Goal: Information Seeking & Learning: Learn about a topic

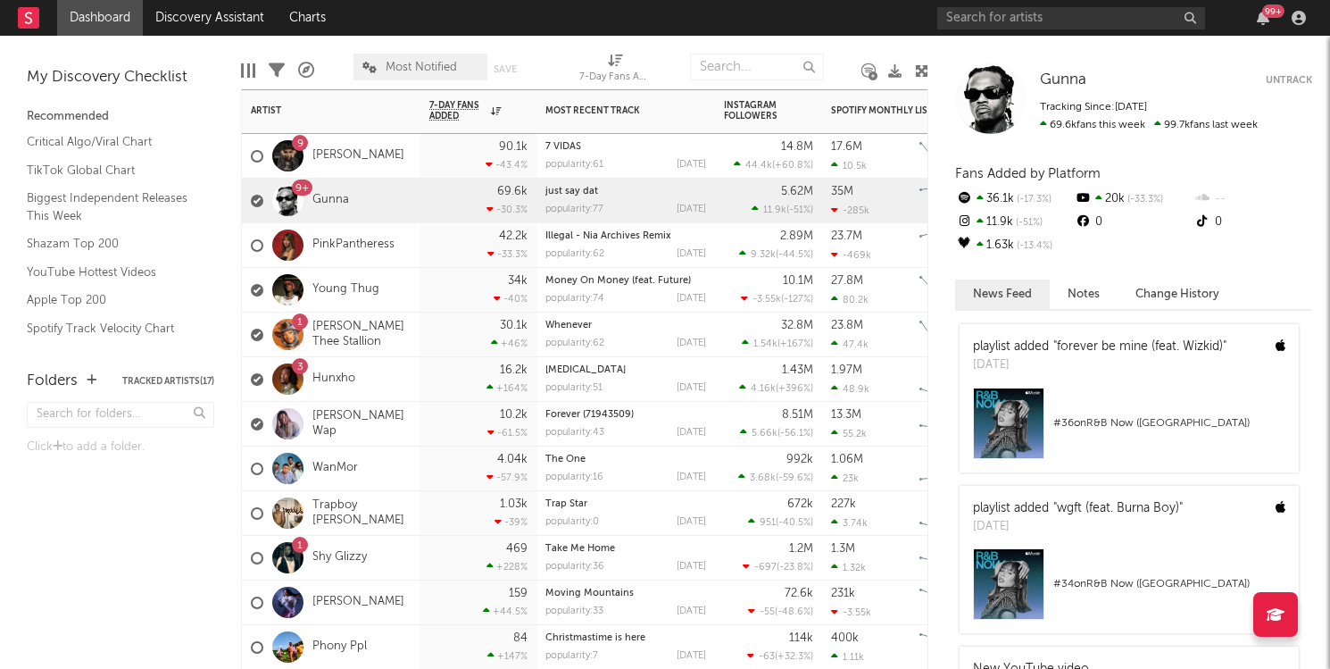
click at [383, 205] on div "9+ Gunna" at bounding box center [331, 201] width 179 height 45
click at [424, 208] on div "69.6k -30.3 %" at bounding box center [478, 201] width 116 height 45
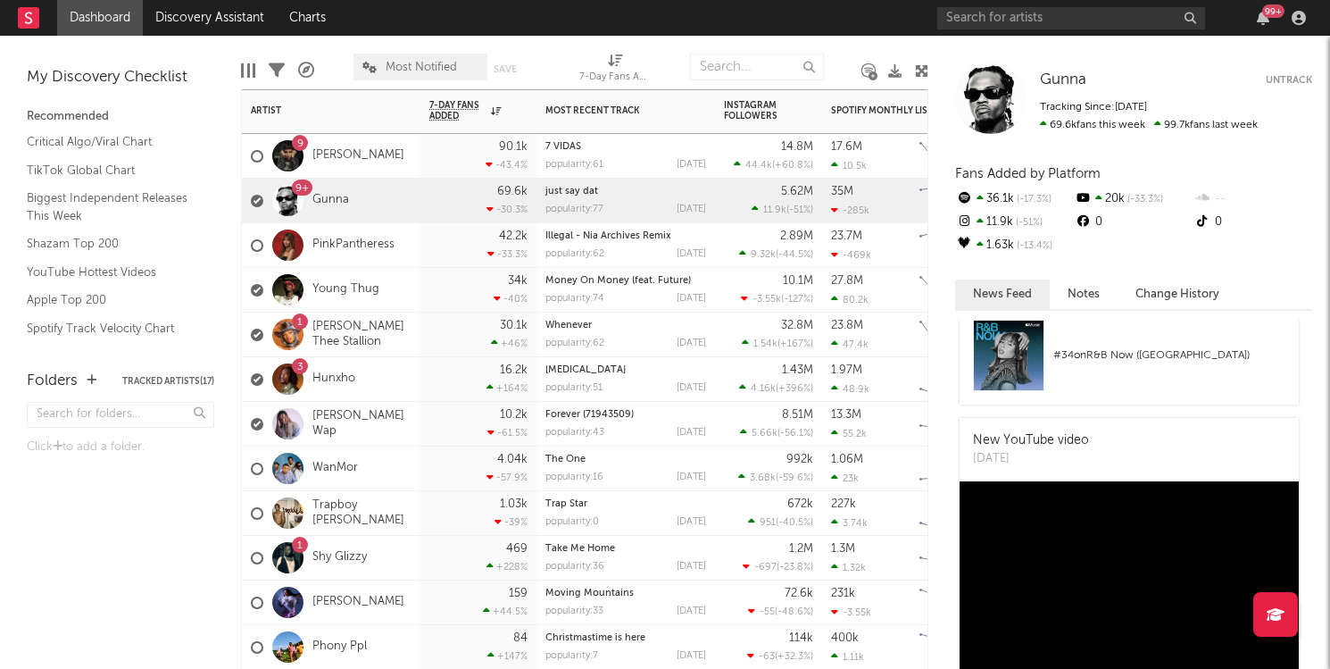
scroll to position [303, 0]
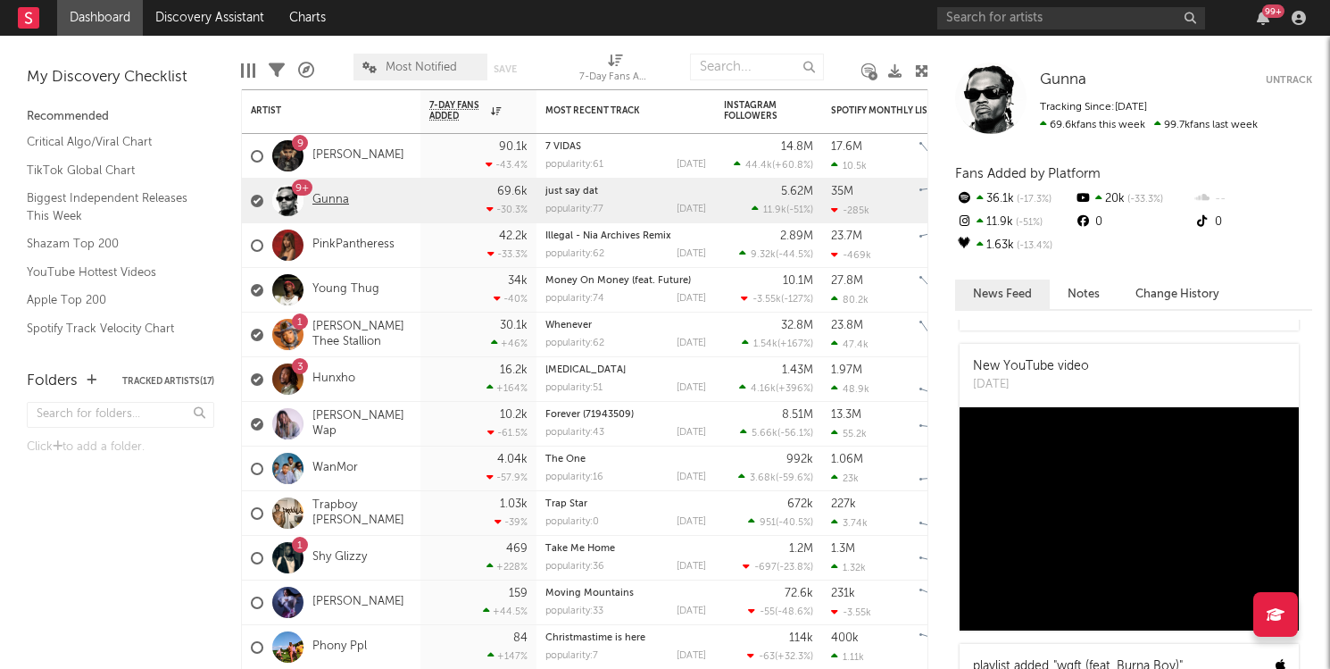
click at [320, 199] on link "Gunna" at bounding box center [330, 200] width 37 height 15
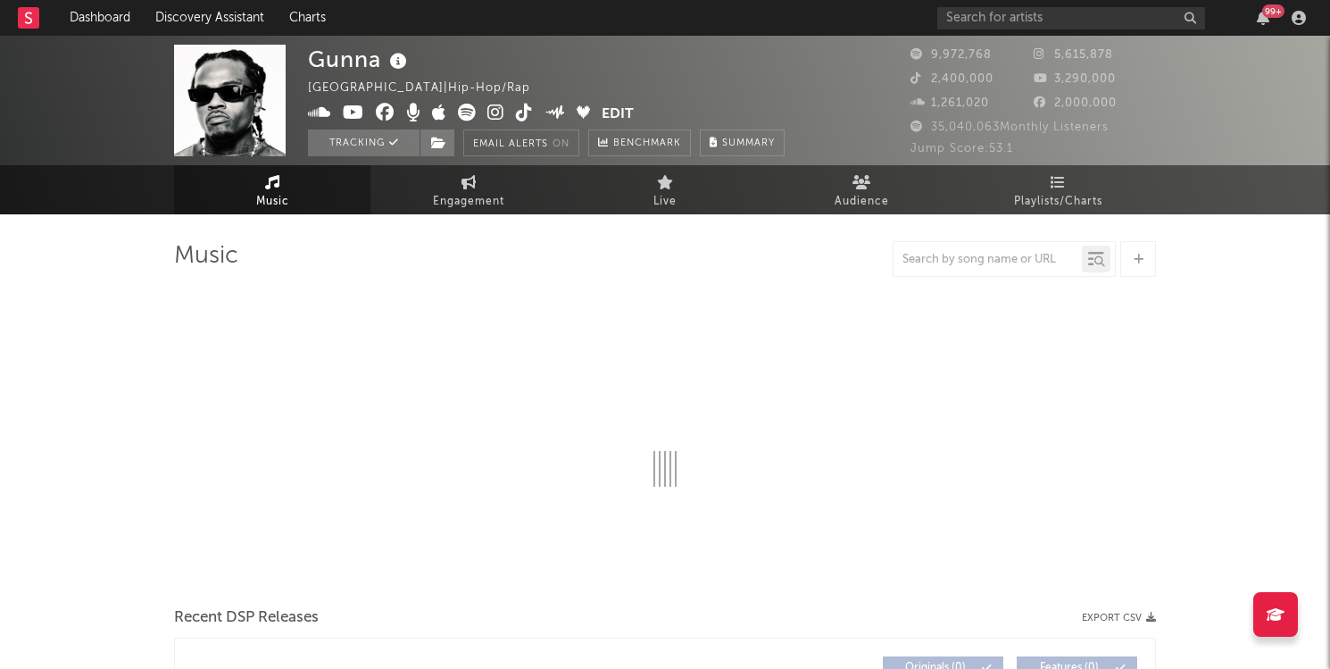
select select "6m"
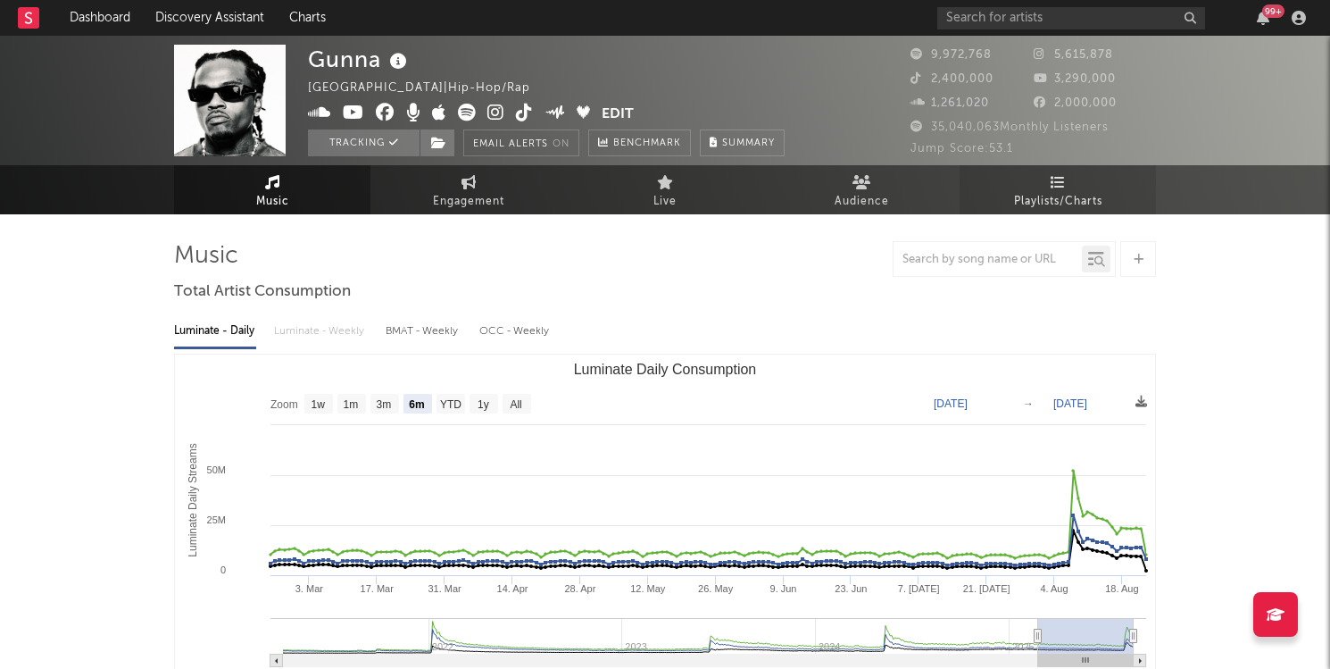
click at [1059, 191] on span "Playlists/Charts" at bounding box center [1058, 201] width 88 height 21
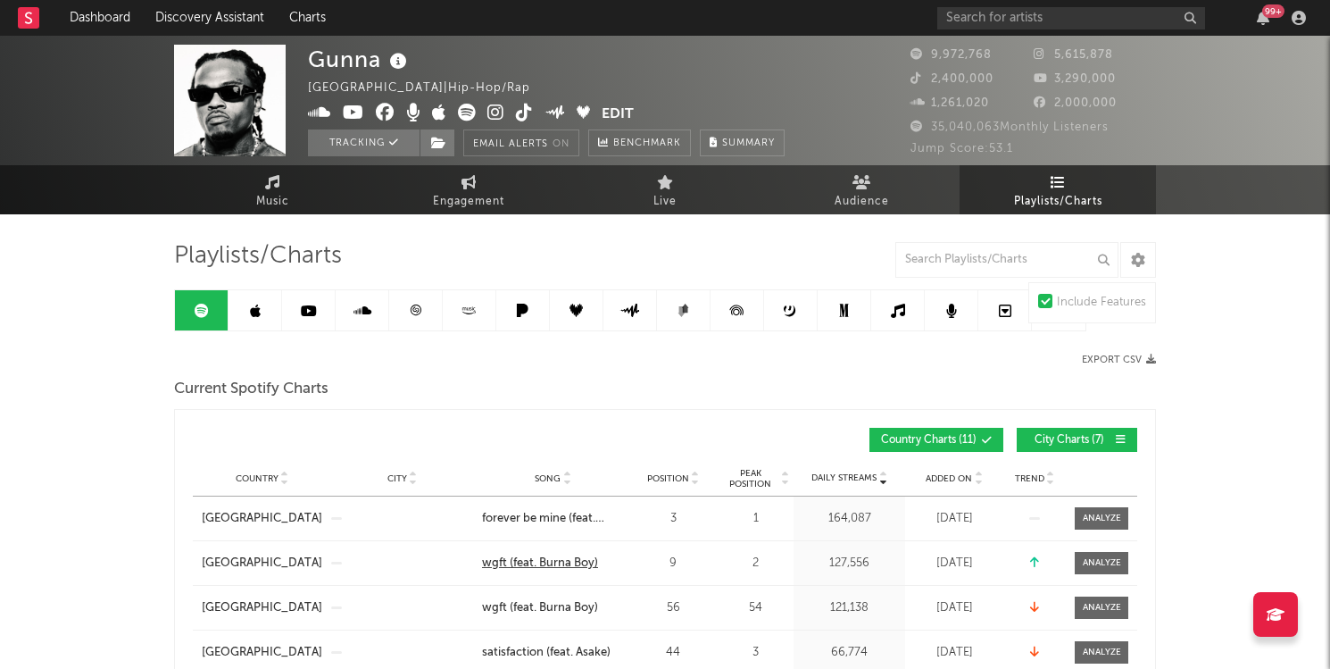
click at [542, 558] on div "wgft (feat. Burna Boy)" at bounding box center [540, 563] width 116 height 18
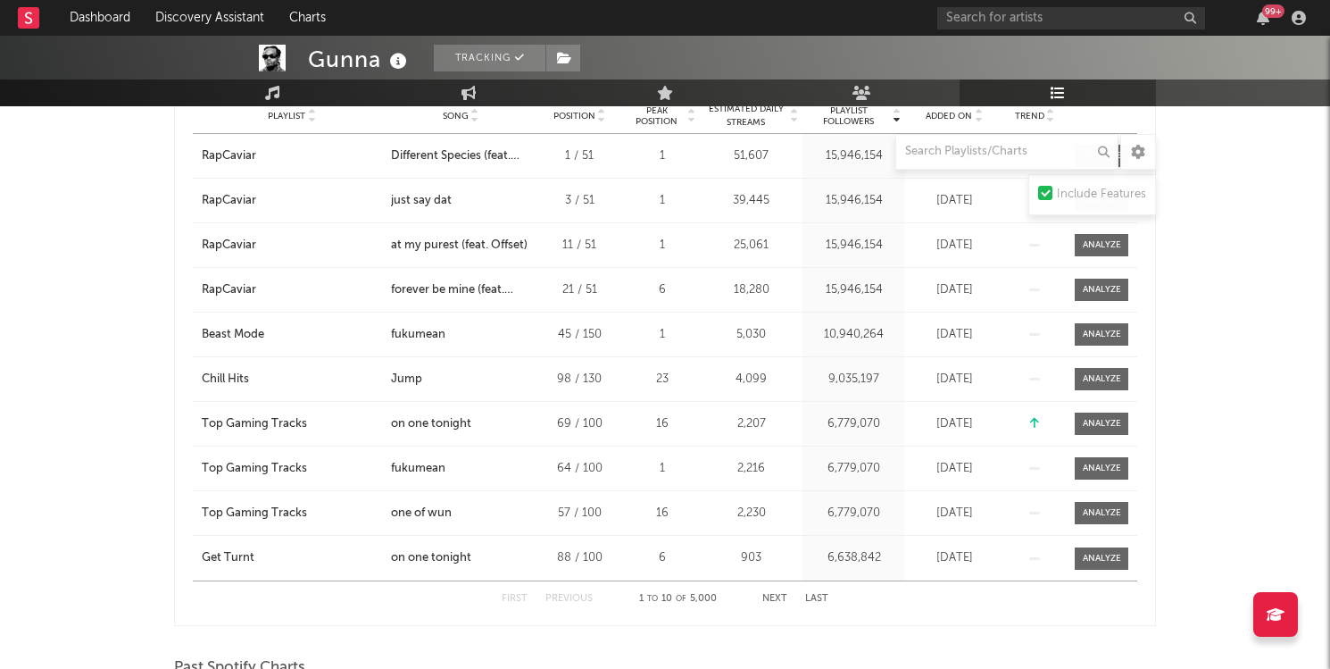
scroll to position [1271, 0]
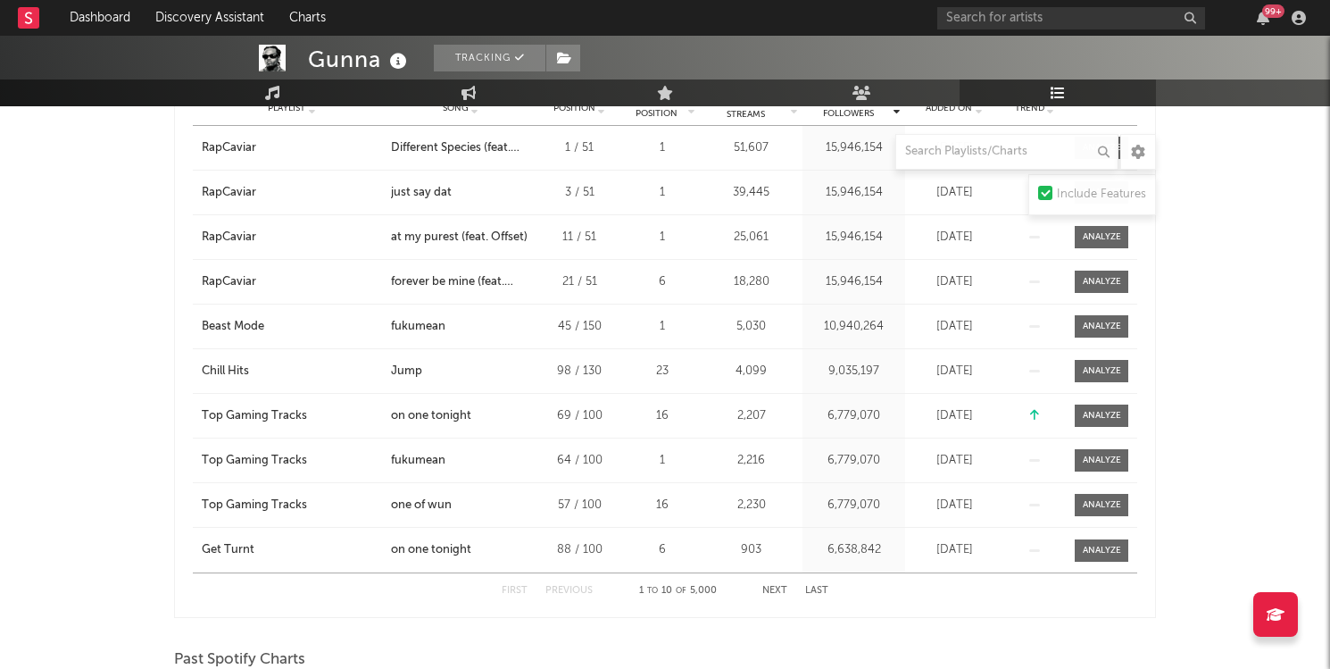
click at [769, 591] on button "Next" at bounding box center [774, 591] width 25 height 10
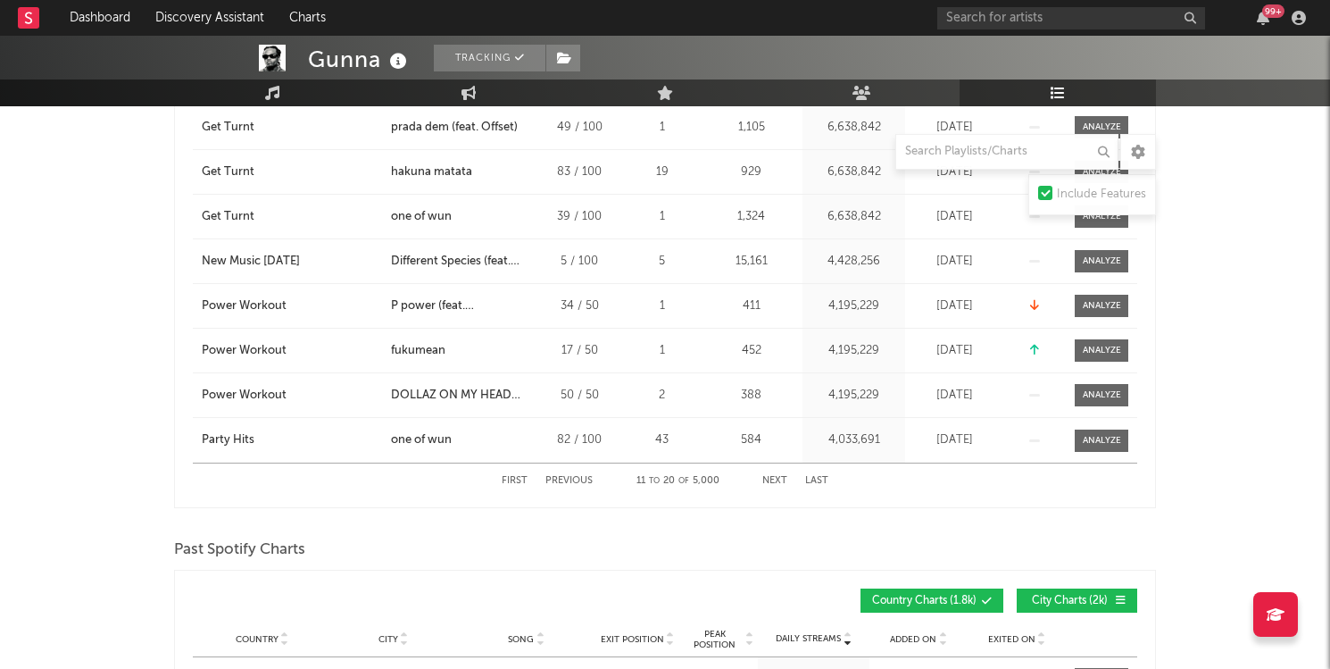
scroll to position [1396, 0]
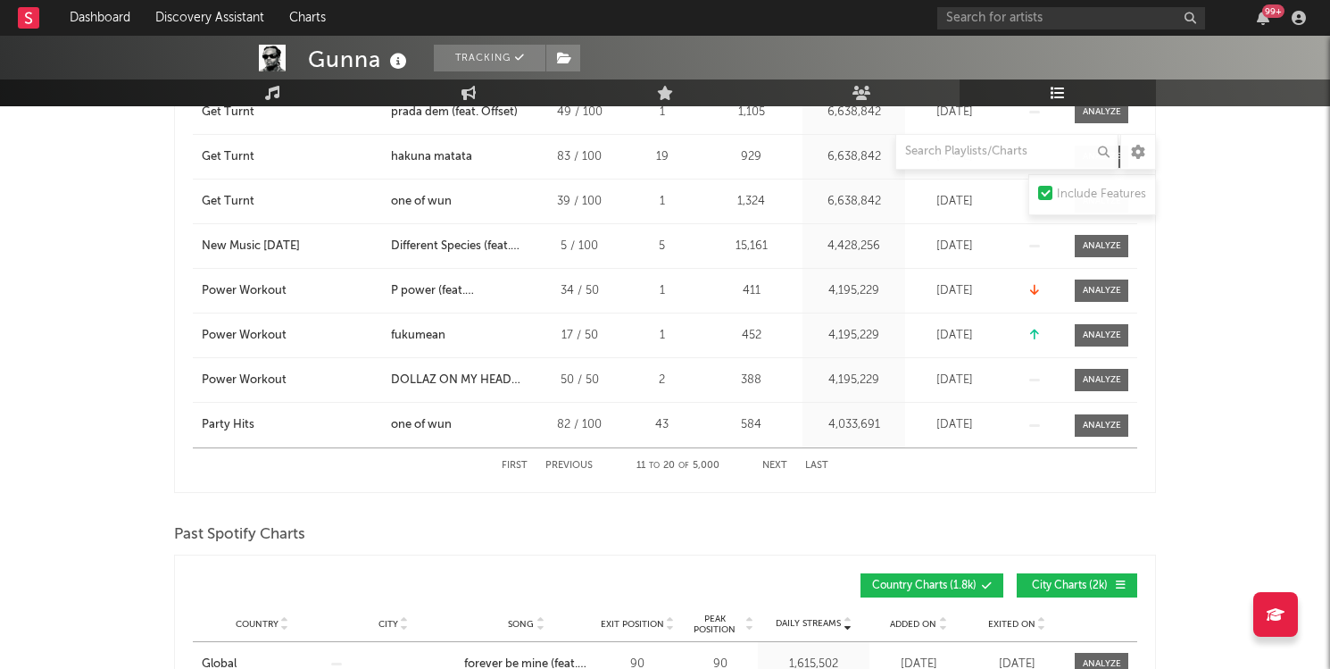
click at [774, 464] on button "Next" at bounding box center [774, 466] width 25 height 10
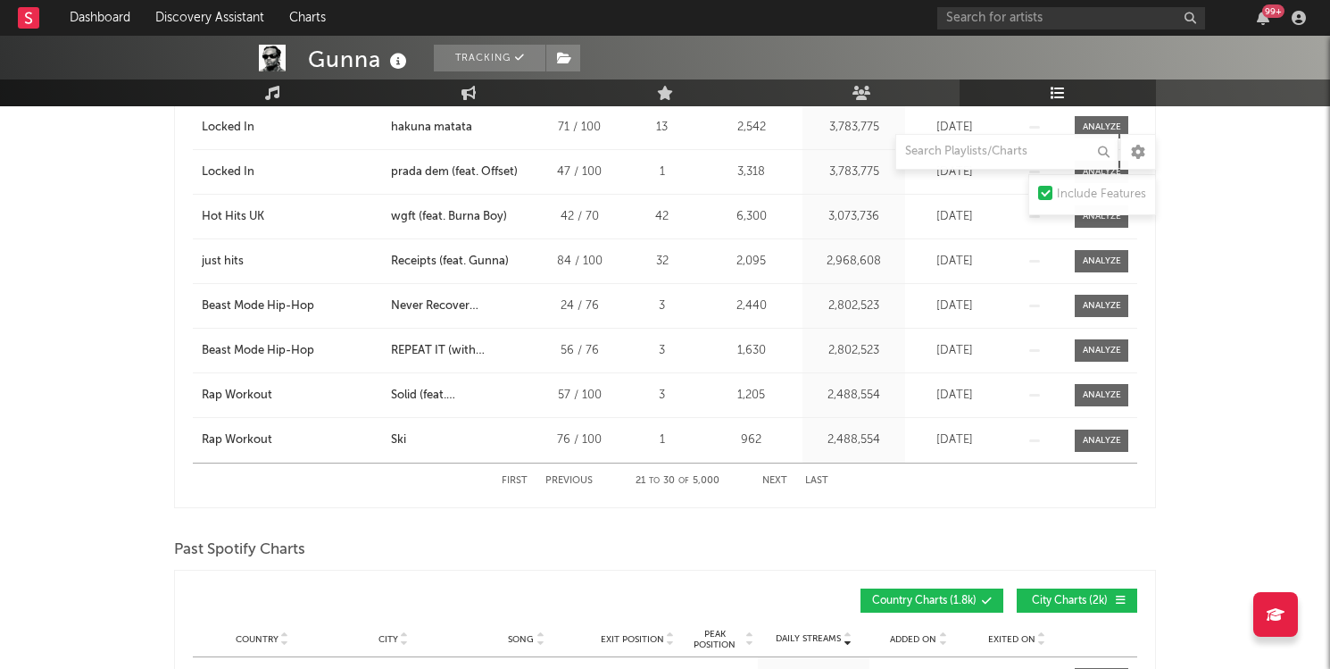
scroll to position [1406, 0]
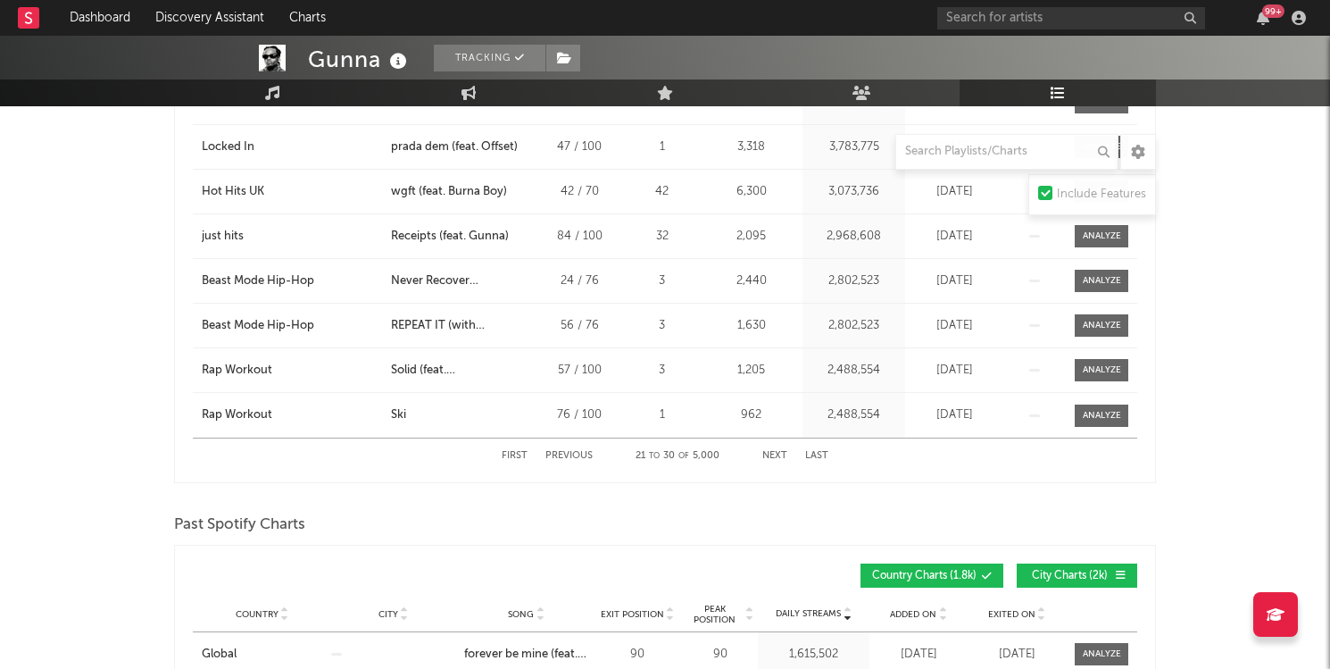
click at [513, 452] on button "First" at bounding box center [515, 456] width 26 height 10
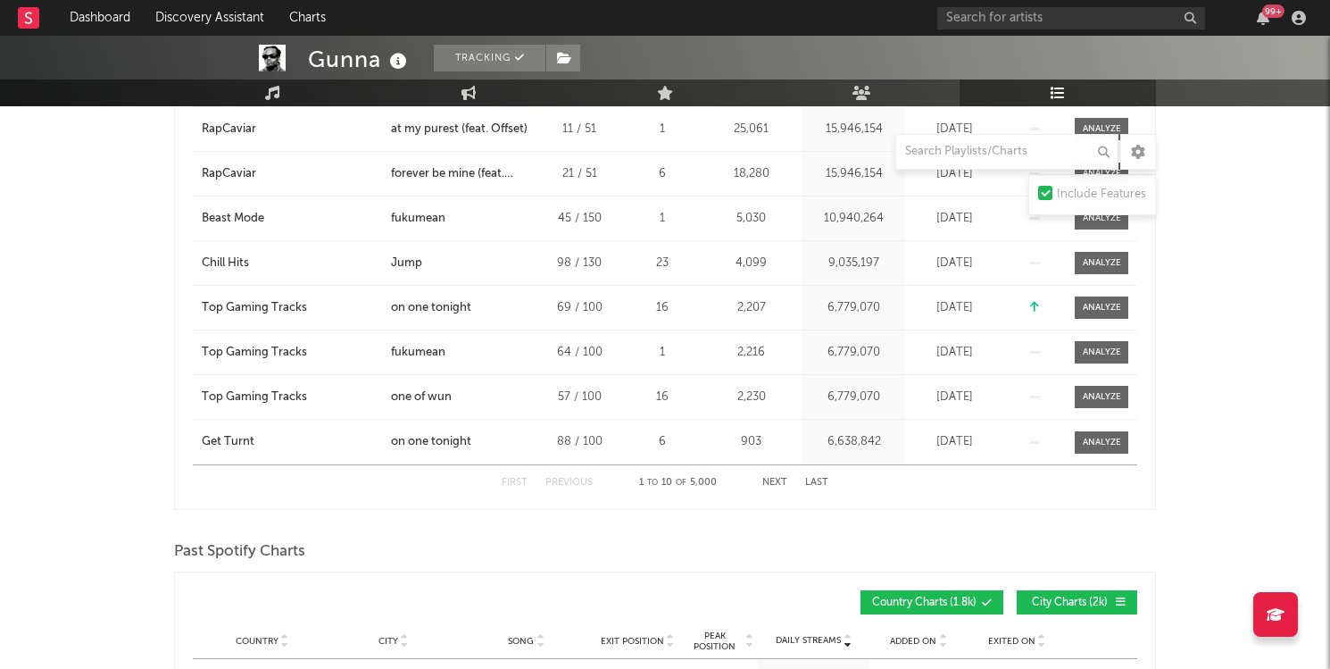
scroll to position [1382, 0]
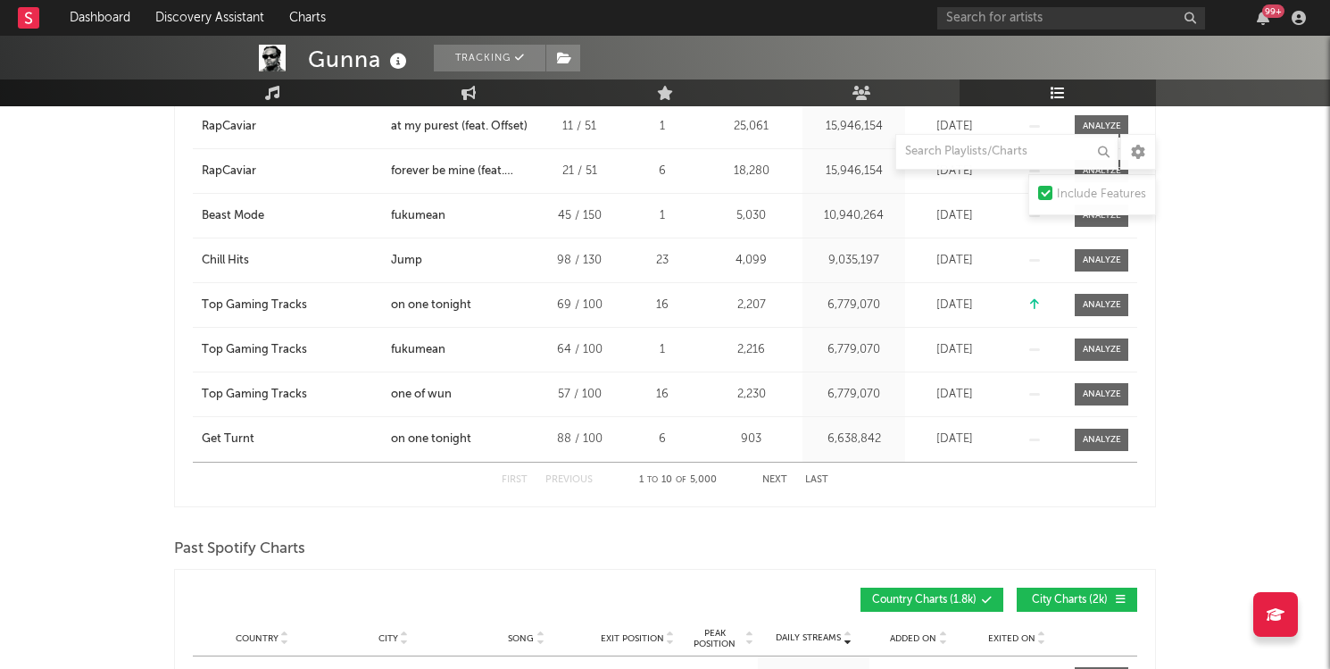
click at [769, 480] on button "Next" at bounding box center [774, 480] width 25 height 10
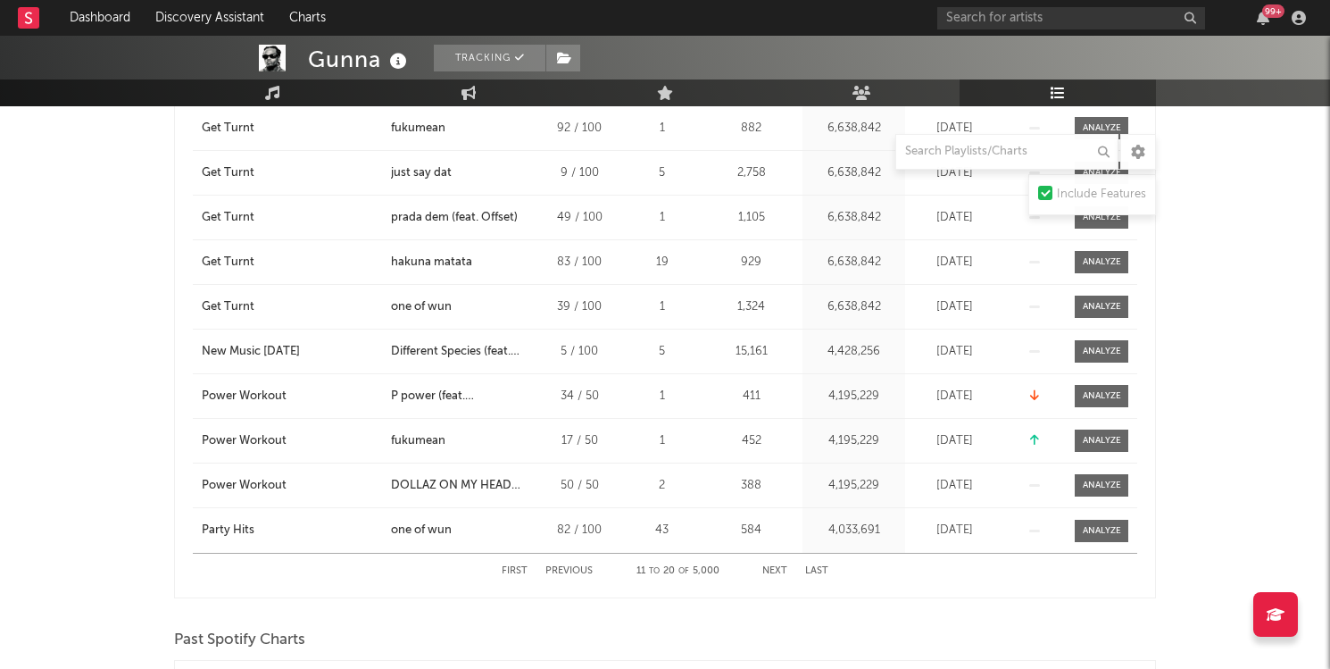
scroll to position [1298, 0]
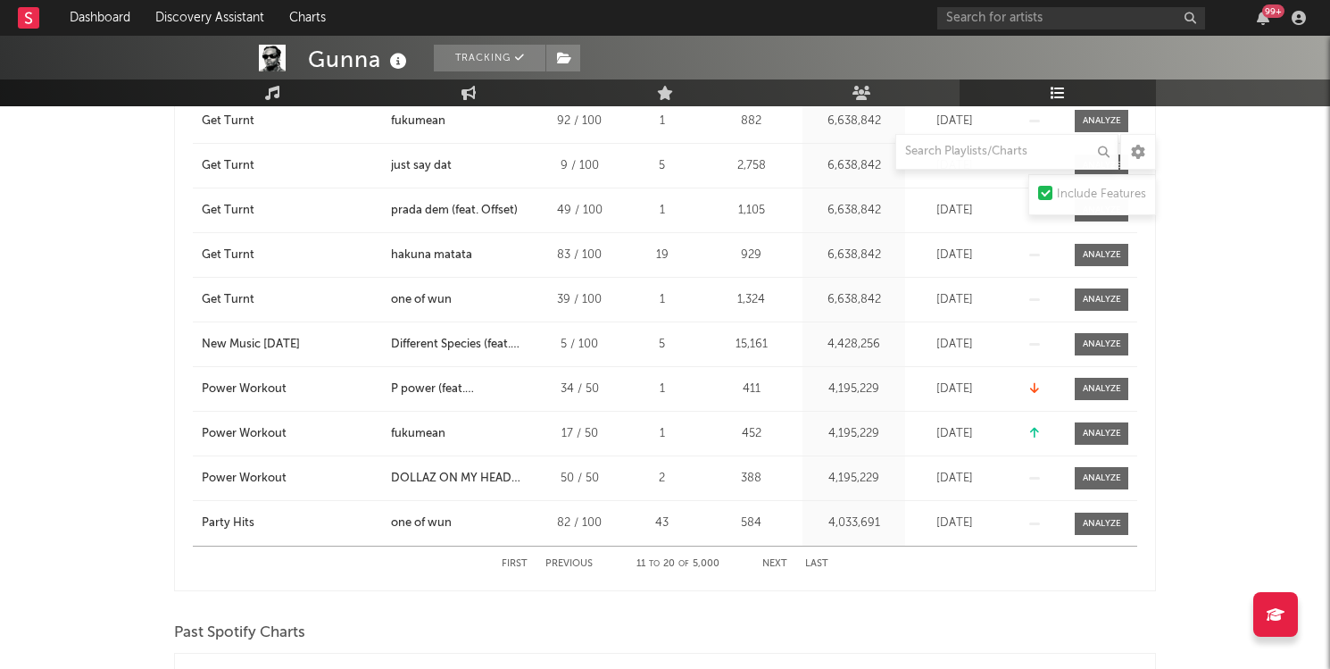
click at [778, 559] on button "Next" at bounding box center [774, 564] width 25 height 10
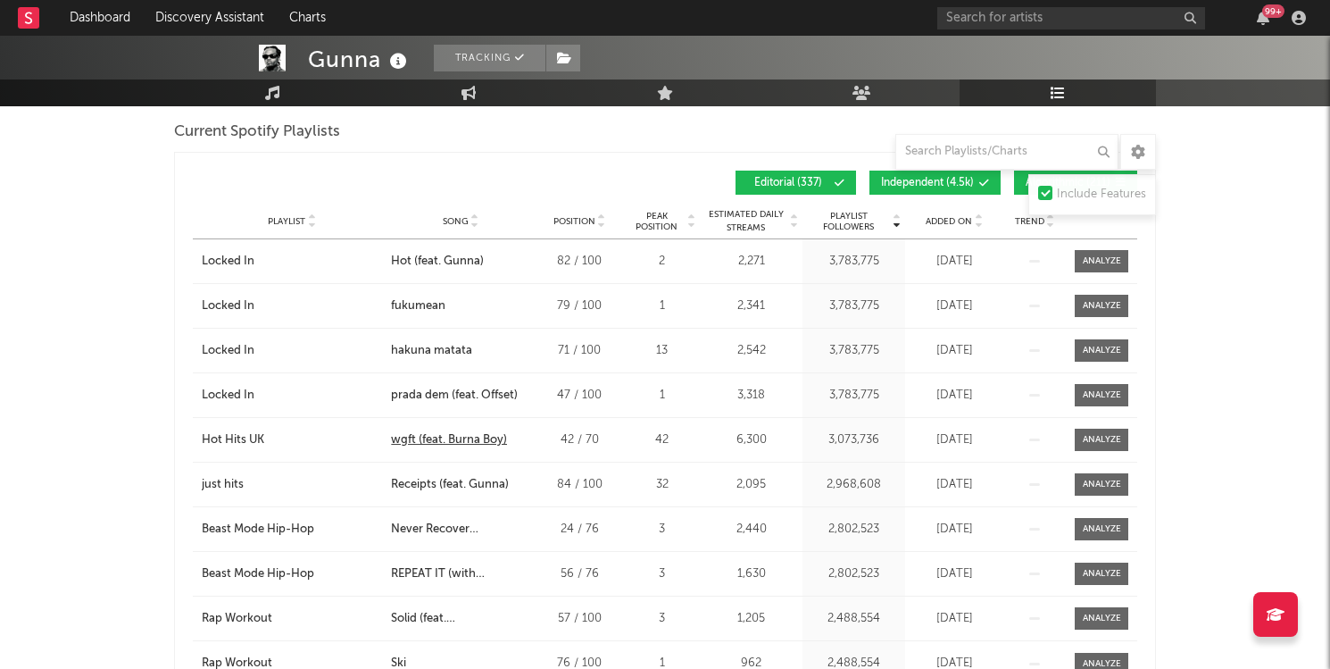
scroll to position [1156, 0]
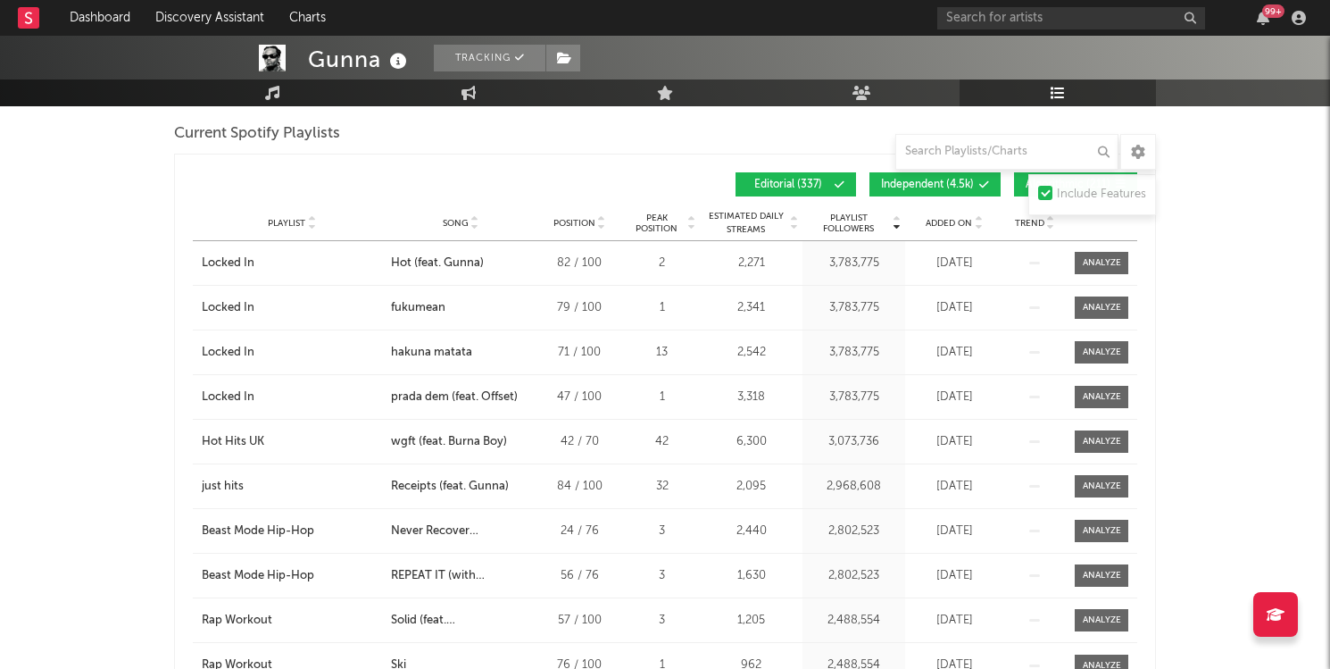
click at [476, 219] on icon at bounding box center [474, 219] width 9 height 7
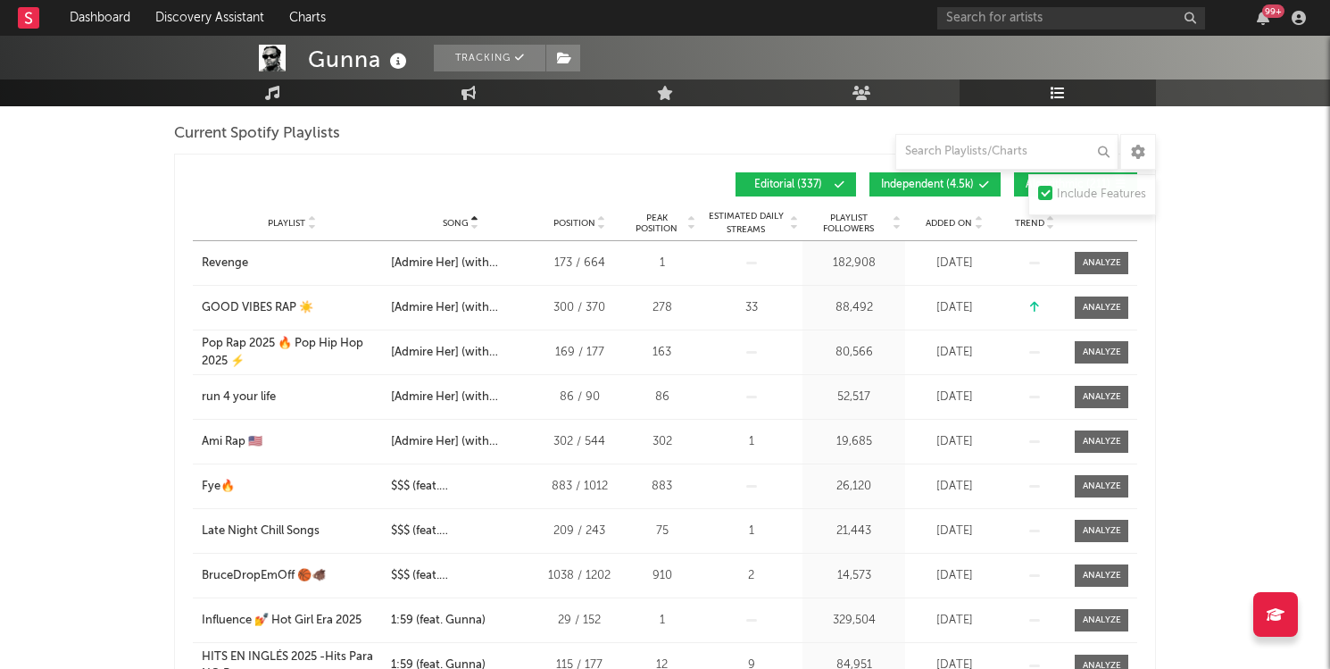
click at [472, 228] on icon at bounding box center [474, 226] width 9 height 7
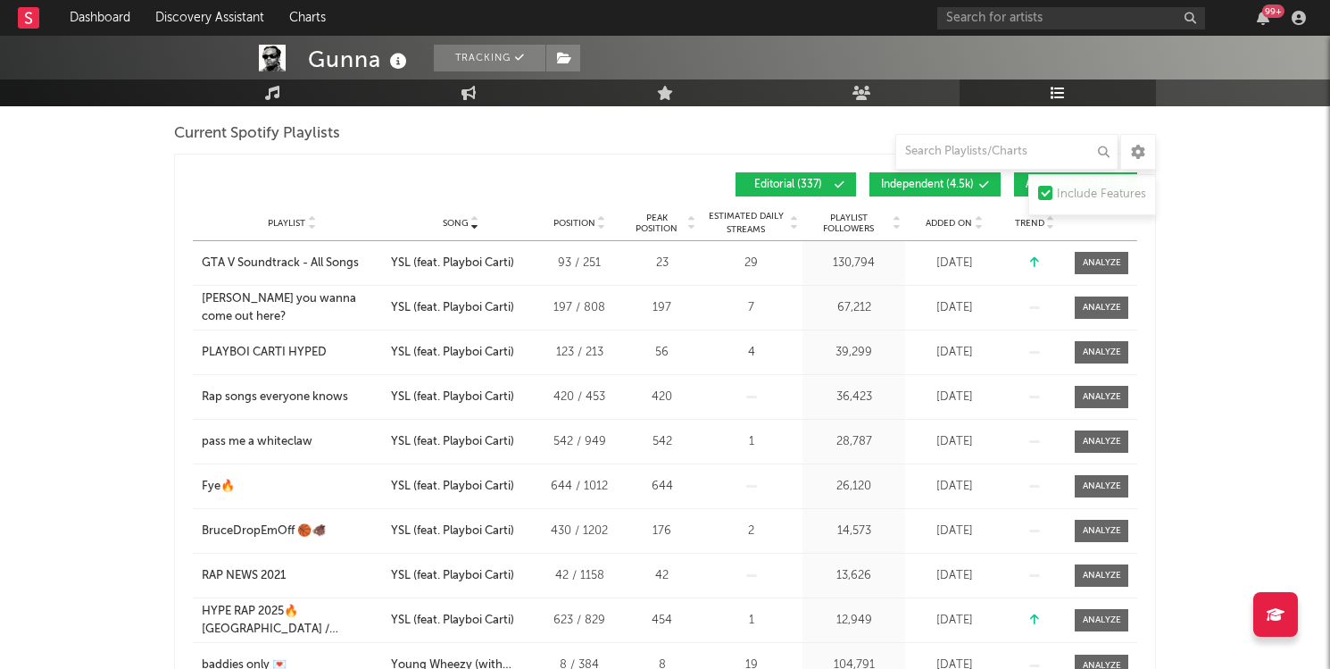
click at [473, 218] on icon at bounding box center [474, 219] width 9 height 7
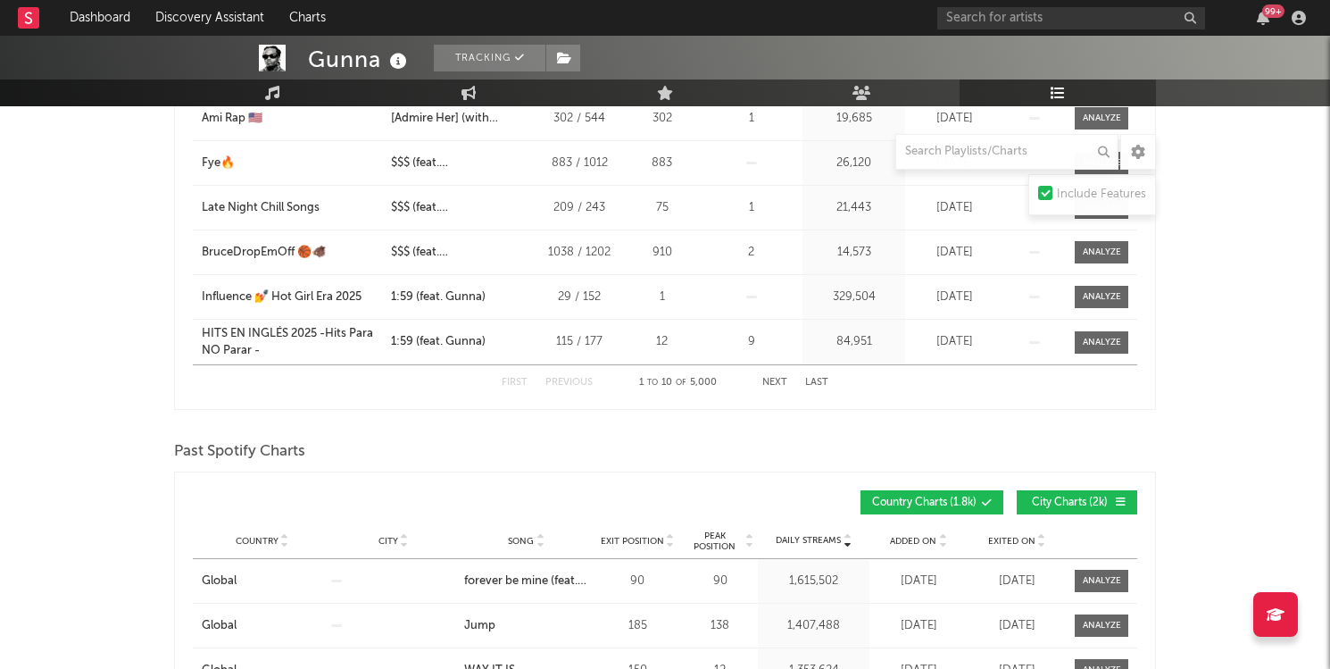
scroll to position [1249, 0]
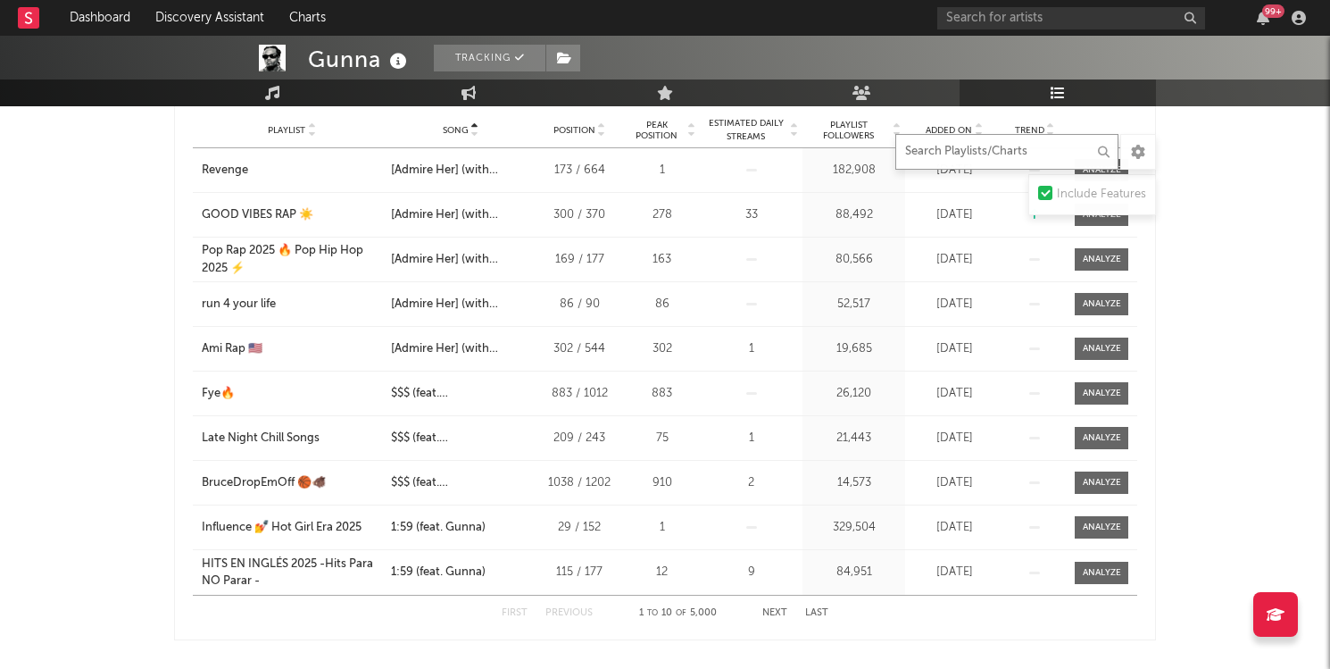
click at [977, 154] on input "text" at bounding box center [1006, 152] width 223 height 36
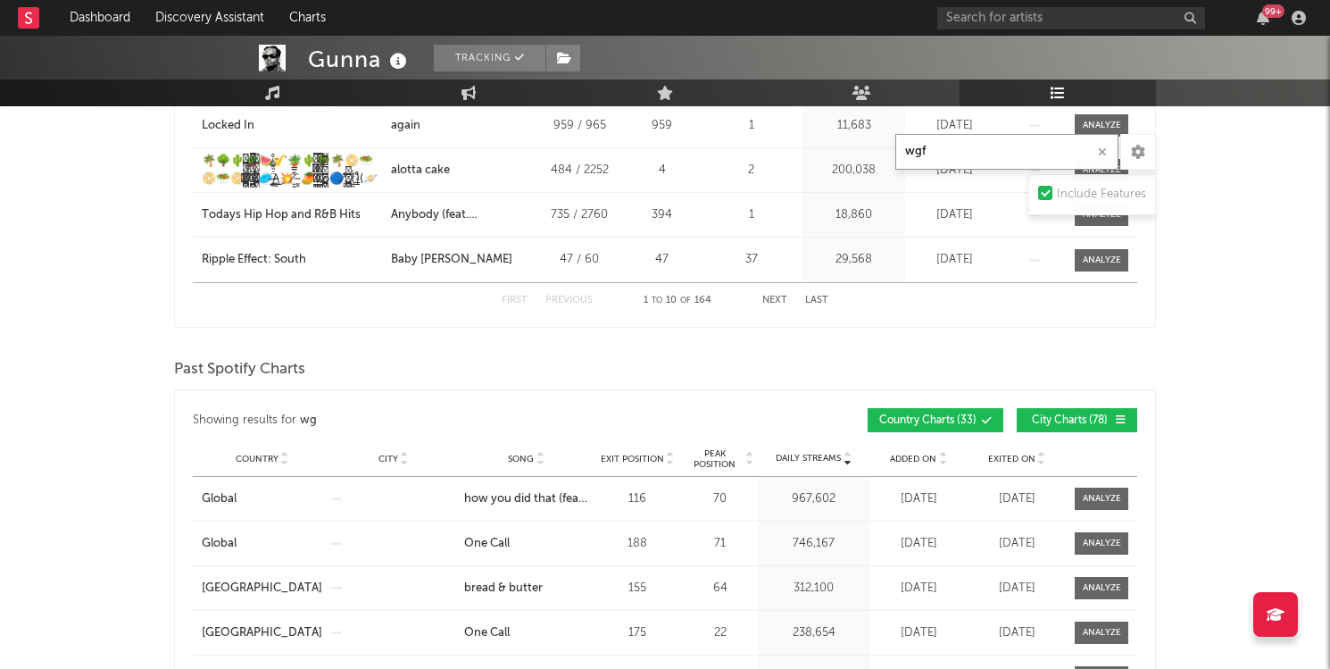
scroll to position [926, 0]
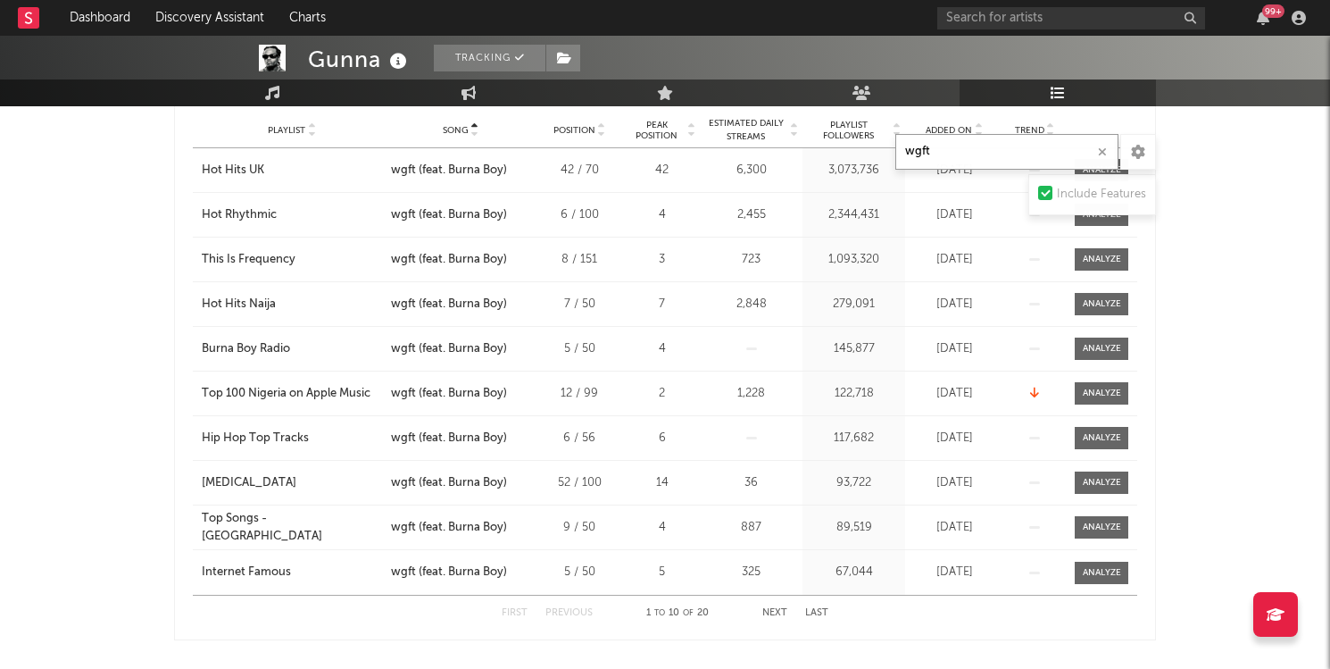
type input "wgft"
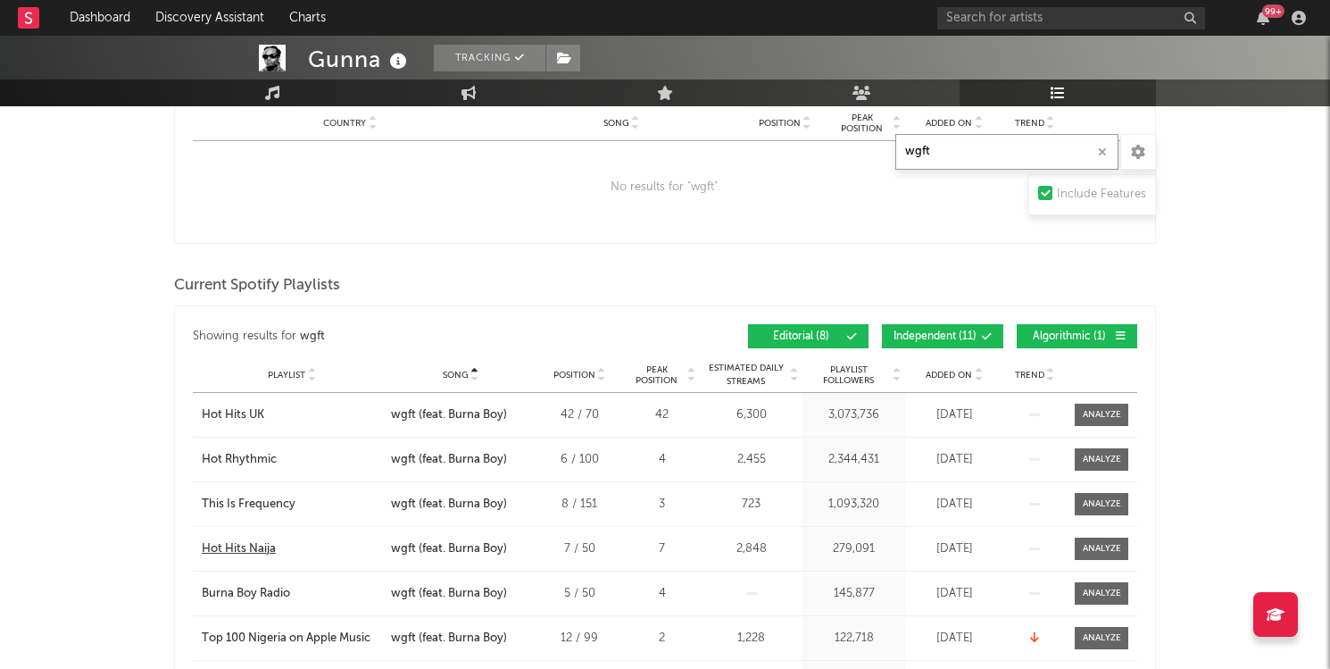
scroll to position [680, 0]
